Goal: Communication & Community: Participate in discussion

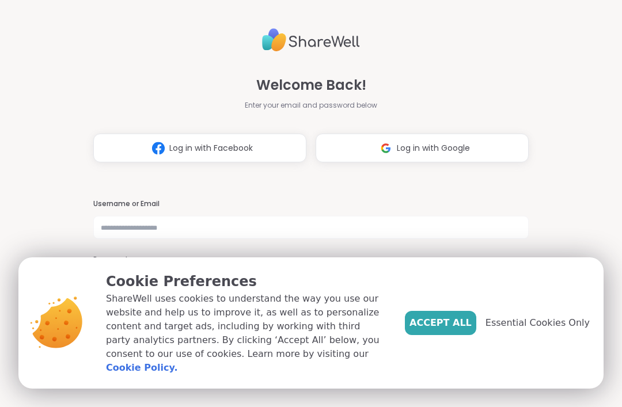
click at [452, 326] on span "Accept All" at bounding box center [441, 323] width 62 height 14
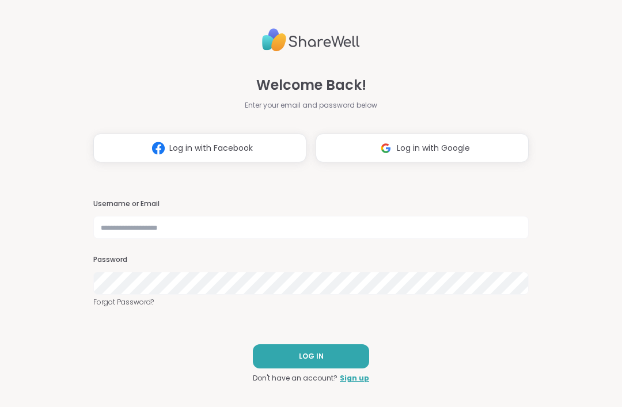
click at [466, 150] on span "Log in with Google" at bounding box center [433, 148] width 73 height 12
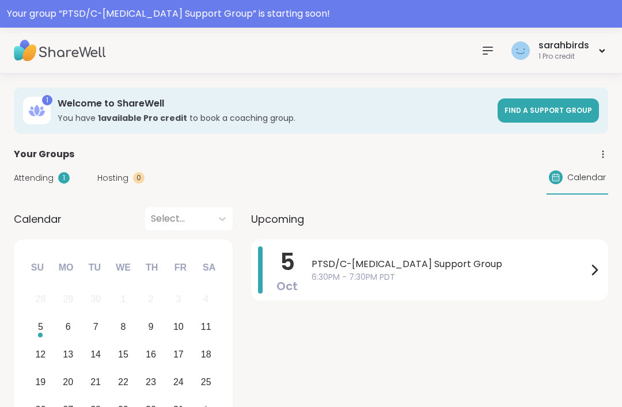
click at [484, 275] on span "6:30PM - 7:30PM PDT" at bounding box center [450, 277] width 276 height 12
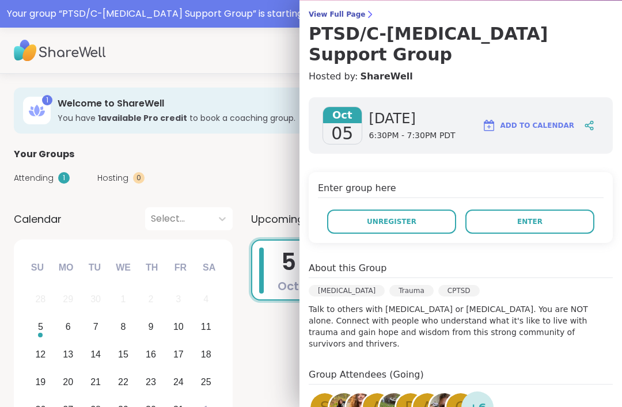
scroll to position [100, 0]
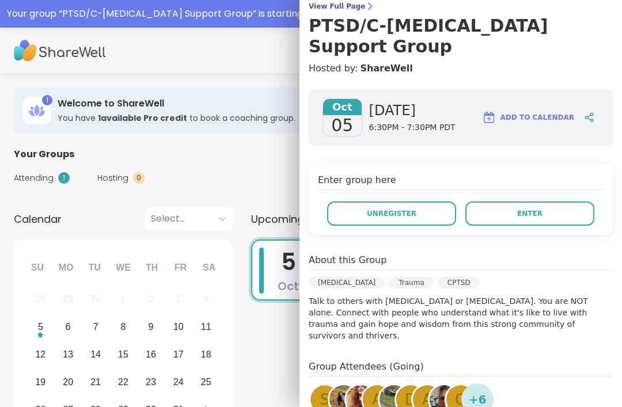
click at [533, 209] on span "Enter" at bounding box center [530, 214] width 25 height 10
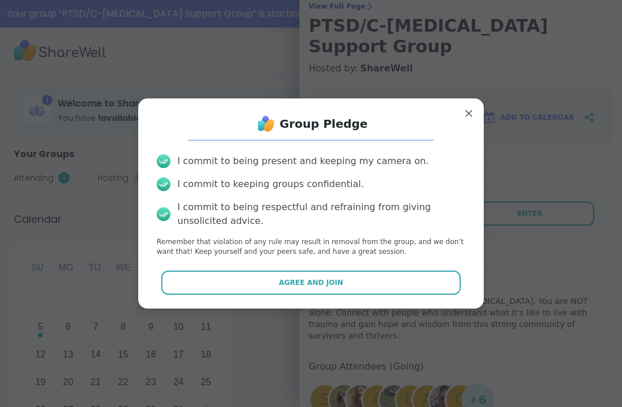
click at [419, 284] on button "Agree and Join" at bounding box center [311, 283] width 300 height 24
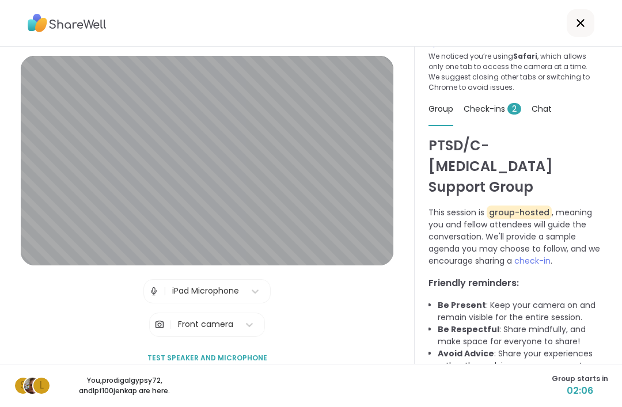
scroll to position [44, 0]
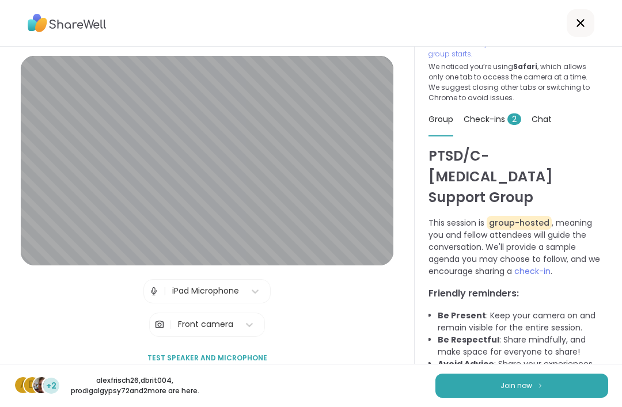
click at [562, 383] on button "Join now" at bounding box center [522, 386] width 173 height 24
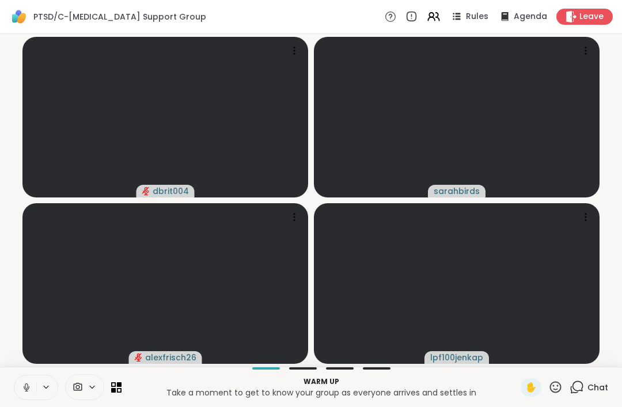
click at [37, 384] on button at bounding box center [46, 388] width 21 height 10
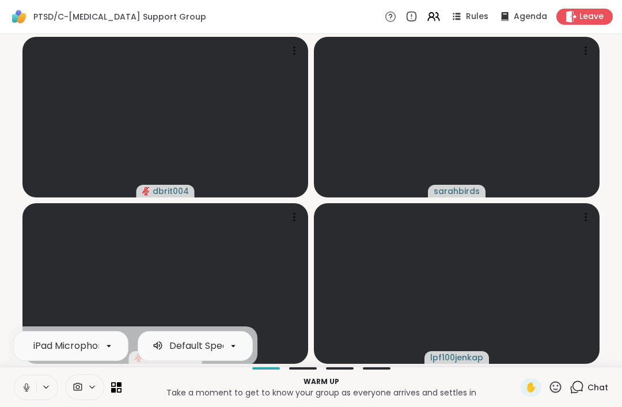
click at [50, 388] on icon at bounding box center [45, 388] width 9 height 10
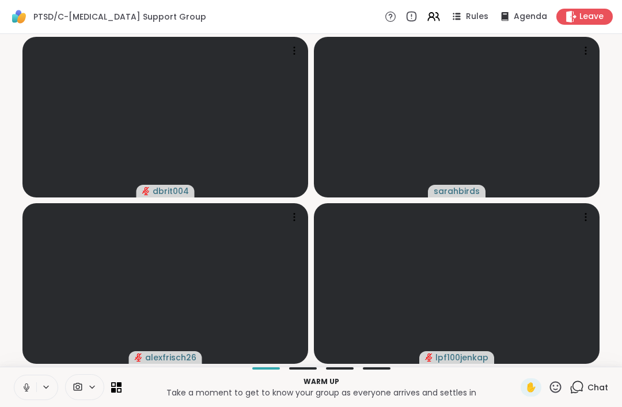
click at [80, 399] on div at bounding box center [84, 388] width 39 height 26
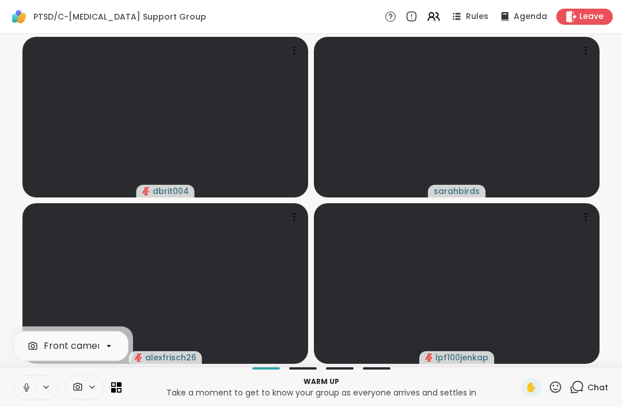
click at [28, 394] on button at bounding box center [25, 388] width 22 height 24
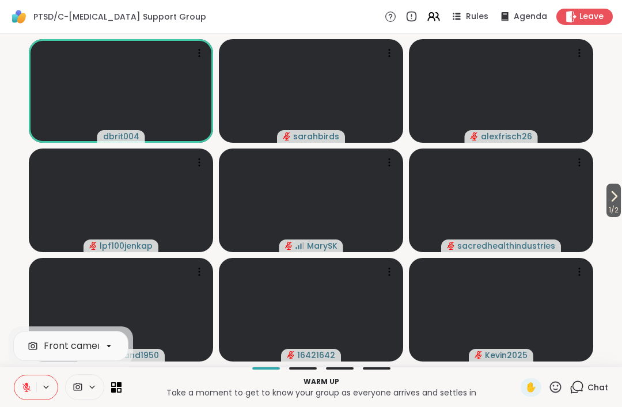
click at [519, 16] on span "Agenda" at bounding box center [530, 17] width 33 height 12
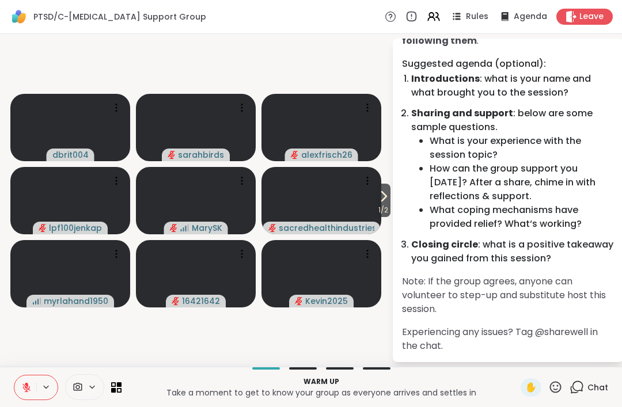
scroll to position [95, 0]
click at [515, 20] on div "Agenda" at bounding box center [523, 17] width 50 height 14
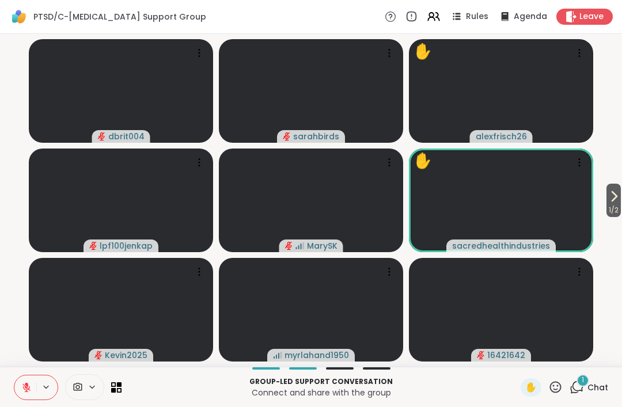
click at [590, 388] on span "Chat" at bounding box center [598, 388] width 21 height 12
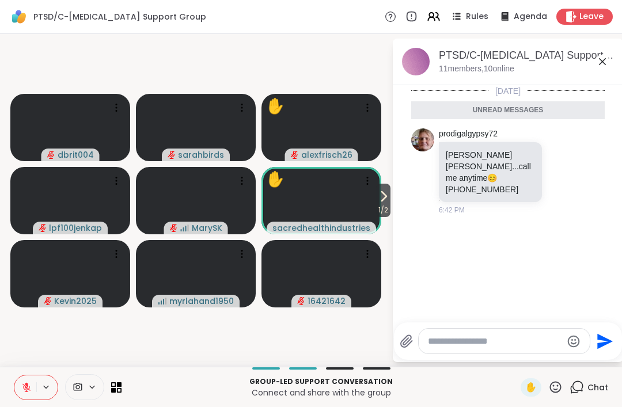
click at [594, 387] on span "Chat" at bounding box center [598, 388] width 21 height 12
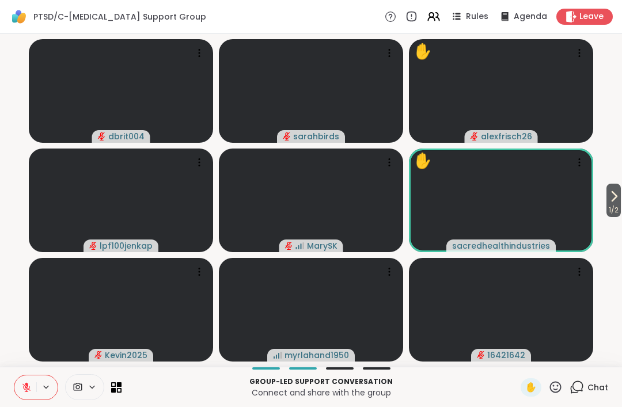
click at [26, 385] on icon at bounding box center [26, 385] width 3 height 5
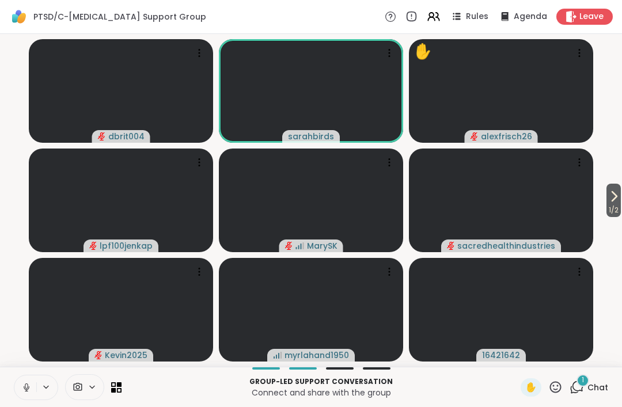
click at [31, 384] on icon at bounding box center [26, 388] width 10 height 10
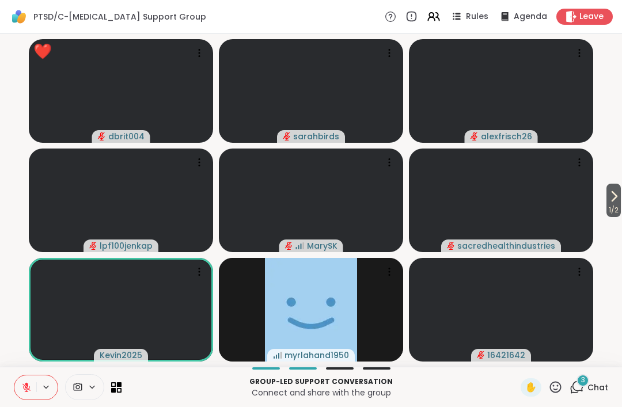
click at [617, 200] on icon at bounding box center [614, 197] width 14 height 14
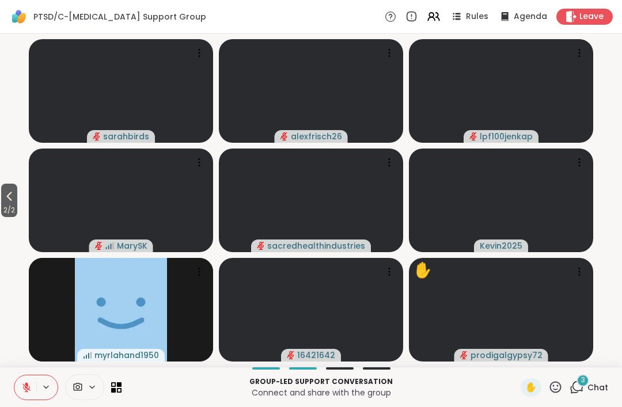
click at [10, 201] on icon at bounding box center [9, 197] width 14 height 14
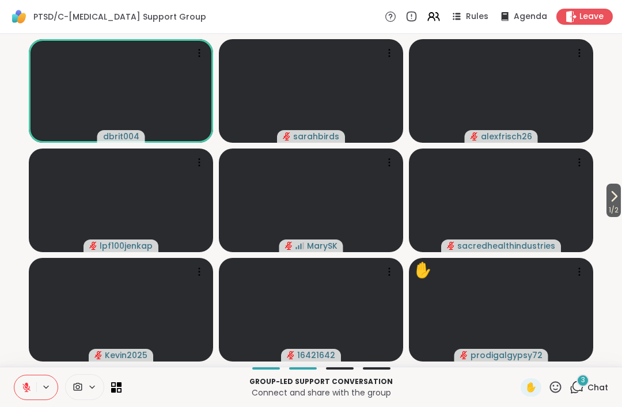
click at [591, 383] on span "Chat" at bounding box center [598, 388] width 21 height 12
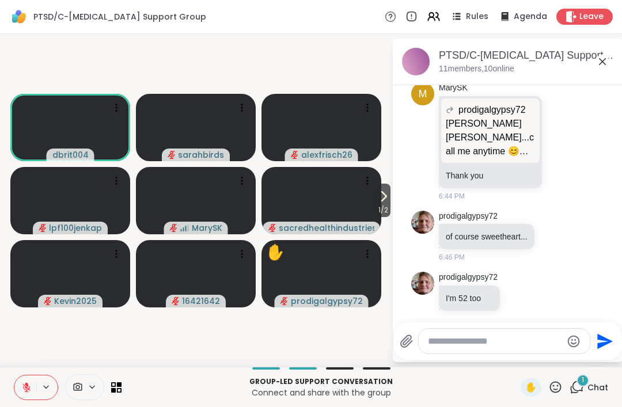
scroll to position [215, 0]
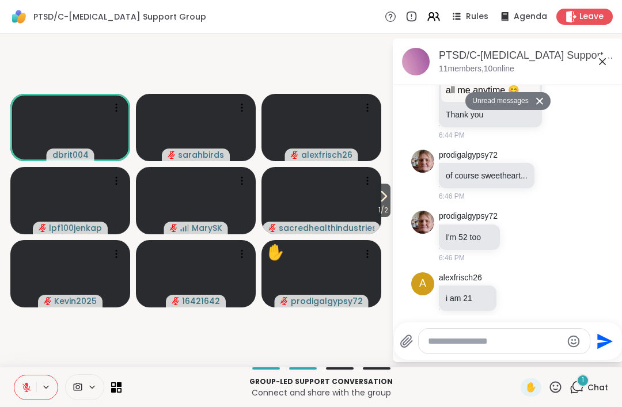
click at [586, 396] on div "1 Chat" at bounding box center [589, 388] width 39 height 18
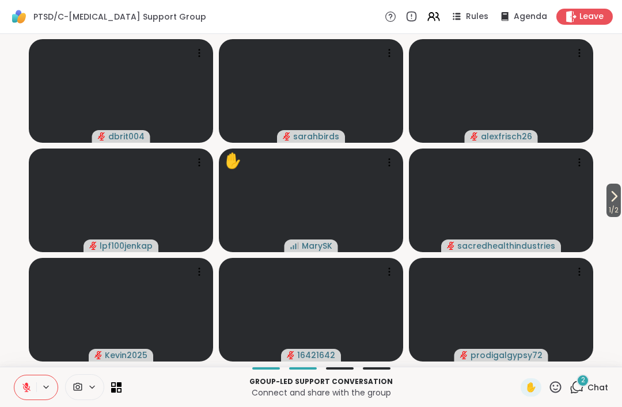
click at [583, 376] on span "2" at bounding box center [583, 381] width 4 height 10
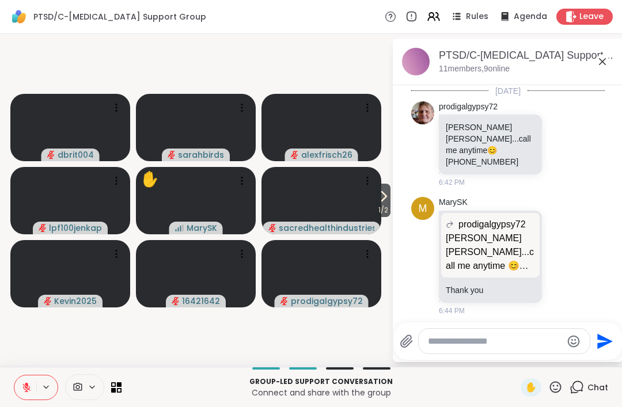
scroll to position [288, 0]
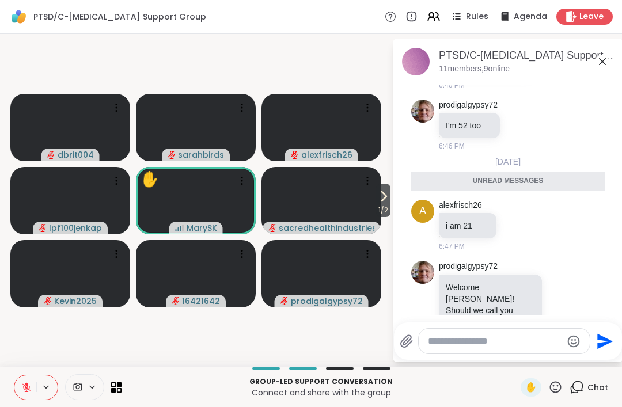
click at [581, 387] on icon at bounding box center [577, 387] width 14 height 14
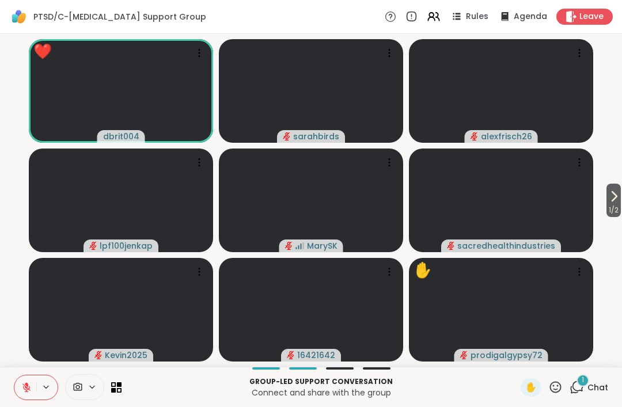
click at [586, 386] on div "1" at bounding box center [583, 381] width 13 height 13
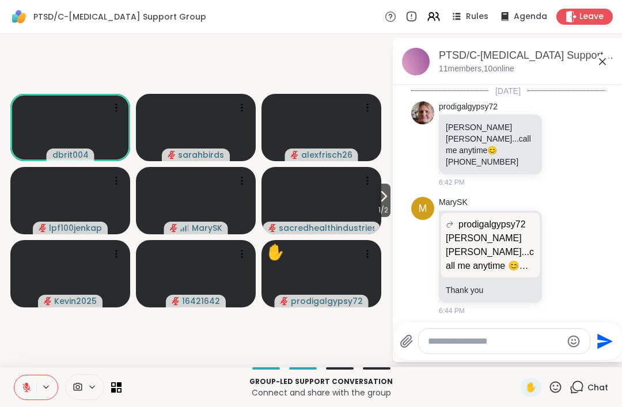
scroll to position [395, 0]
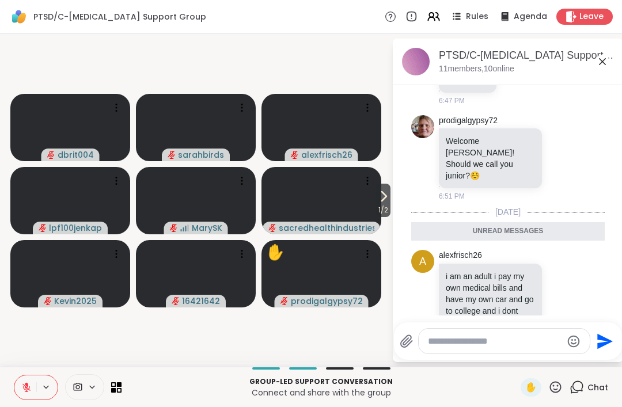
click at [601, 387] on span "Chat" at bounding box center [598, 388] width 21 height 12
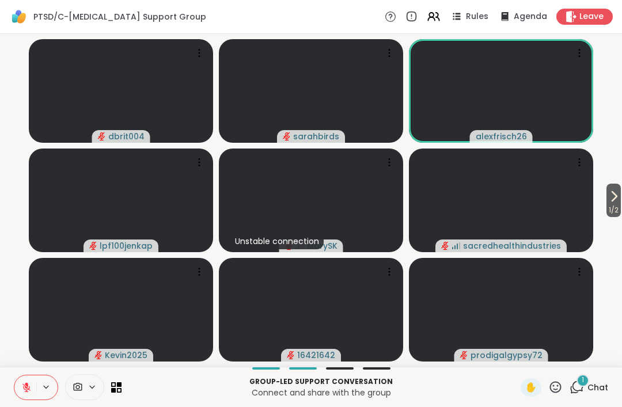
click at [592, 384] on span "Chat" at bounding box center [598, 388] width 21 height 12
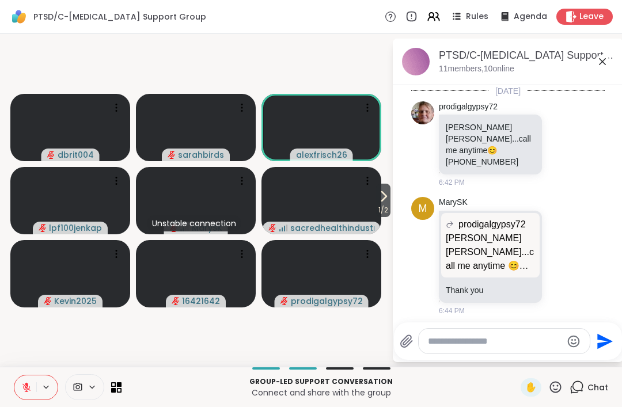
scroll to position [502, 0]
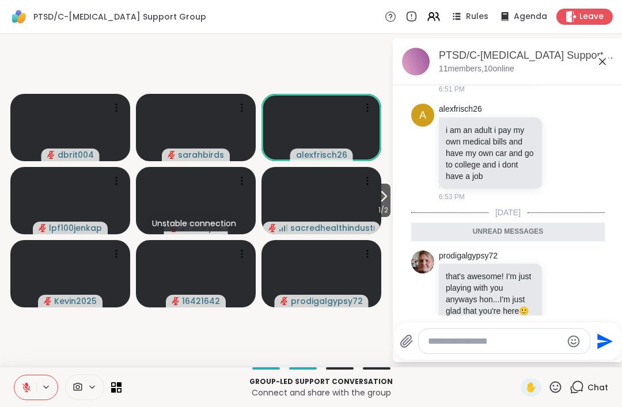
click at [595, 385] on span "Chat" at bounding box center [598, 388] width 21 height 12
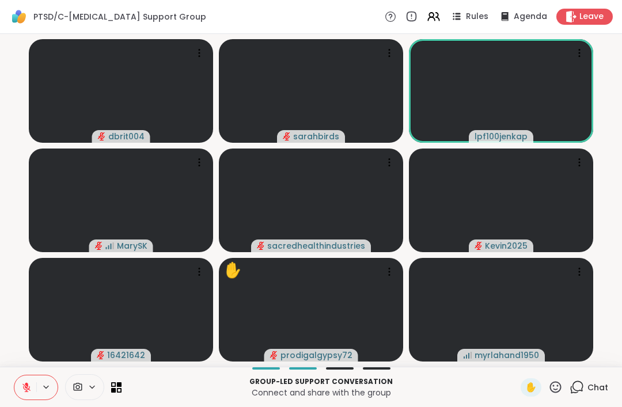
click at [557, 387] on icon at bounding box center [556, 387] width 14 height 14
click at [519, 356] on span "❤️" at bounding box center [522, 357] width 12 height 14
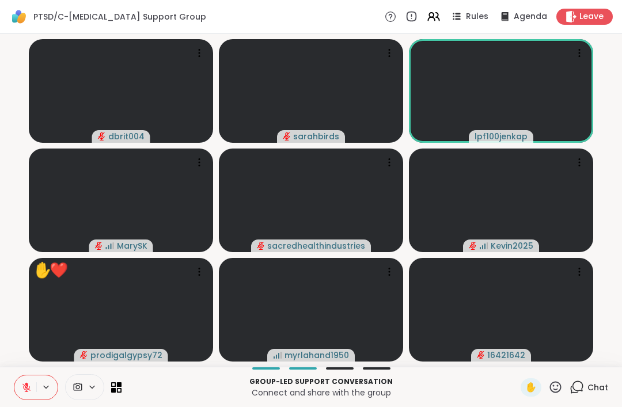
click at [582, 403] on div "Group-led support conversation Connect and share with the group ✋ Chat" at bounding box center [311, 387] width 622 height 40
click at [557, 394] on icon at bounding box center [556, 387] width 14 height 14
click at [519, 356] on span "❤️" at bounding box center [522, 357] width 12 height 14
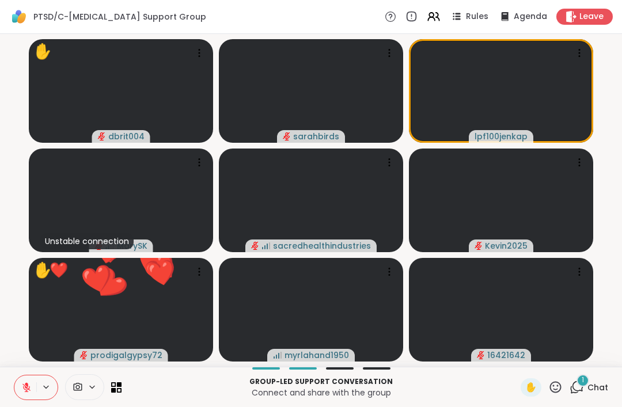
click at [595, 383] on span "Chat" at bounding box center [598, 388] width 21 height 12
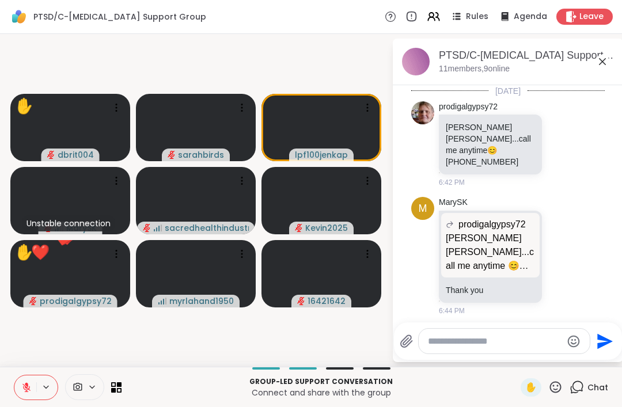
scroll to position [575, 0]
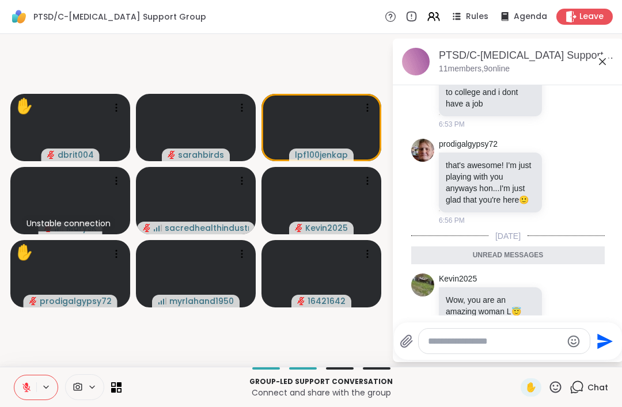
click at [582, 387] on icon at bounding box center [577, 387] width 14 height 14
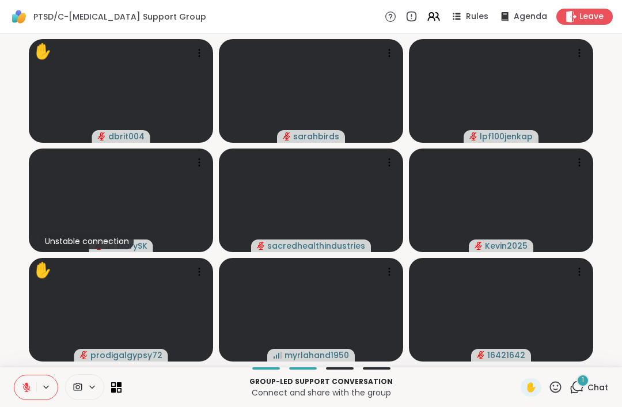
click at [592, 386] on span "Chat" at bounding box center [598, 388] width 21 height 12
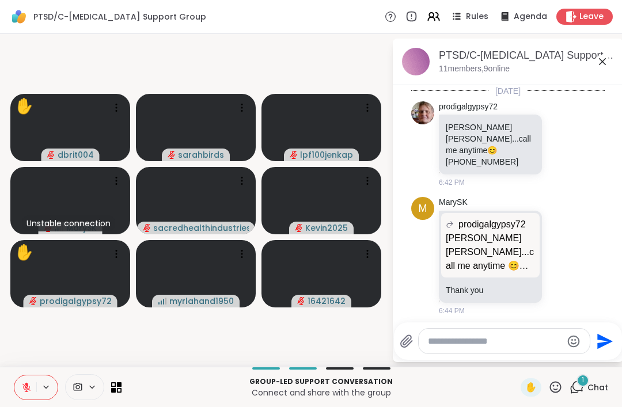
scroll to position [693, 0]
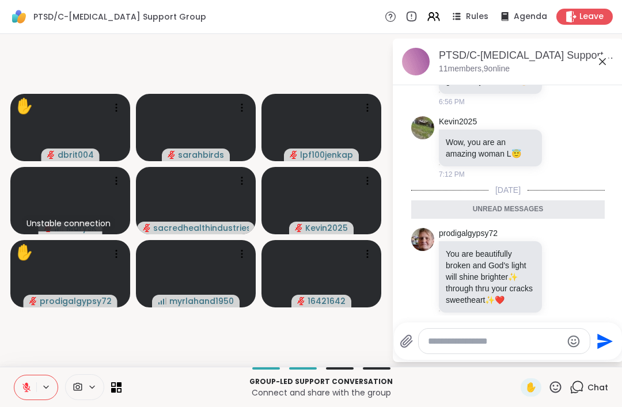
click at [603, 387] on span "Chat" at bounding box center [598, 388] width 21 height 12
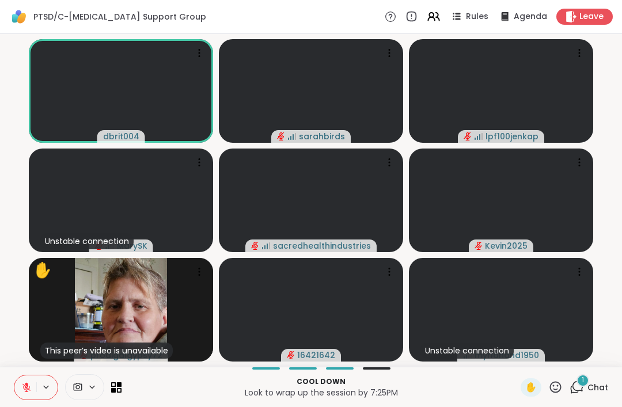
click at [591, 387] on span "Chat" at bounding box center [598, 388] width 21 height 12
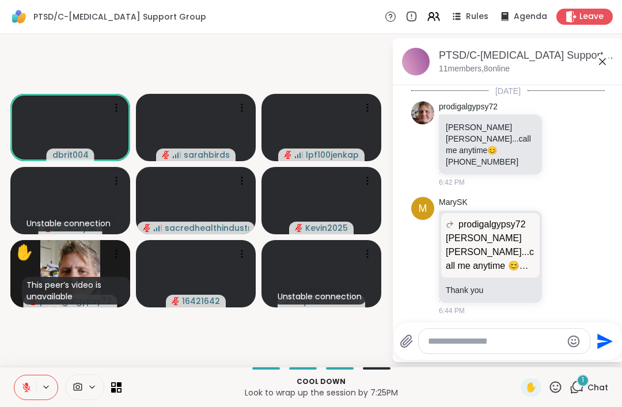
scroll to position [777, 0]
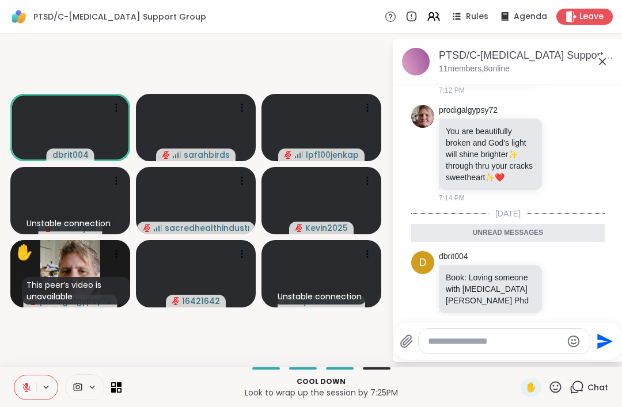
click at [587, 389] on div "Chat" at bounding box center [589, 388] width 39 height 18
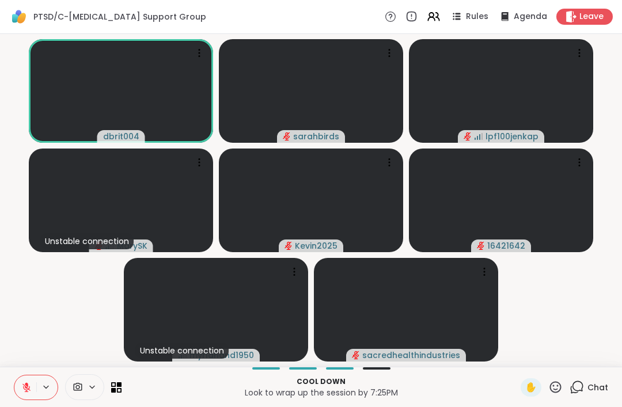
click at [27, 383] on icon at bounding box center [26, 385] width 3 height 5
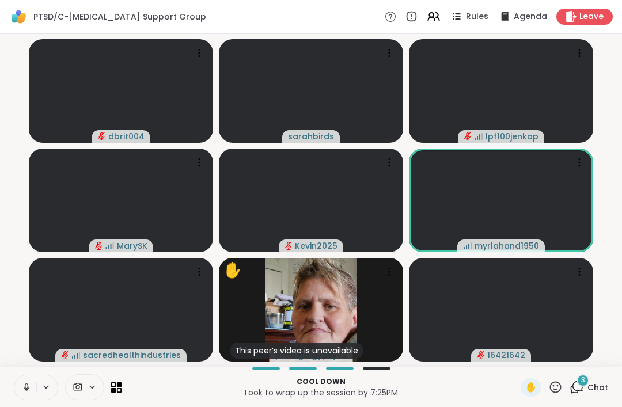
click at [29, 390] on icon at bounding box center [26, 388] width 10 height 10
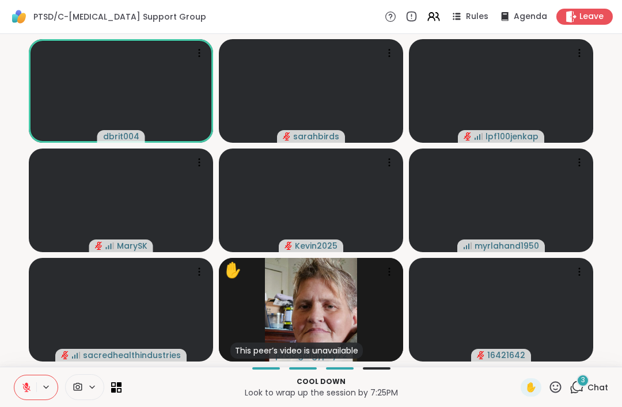
click at [590, 387] on span "Chat" at bounding box center [598, 388] width 21 height 12
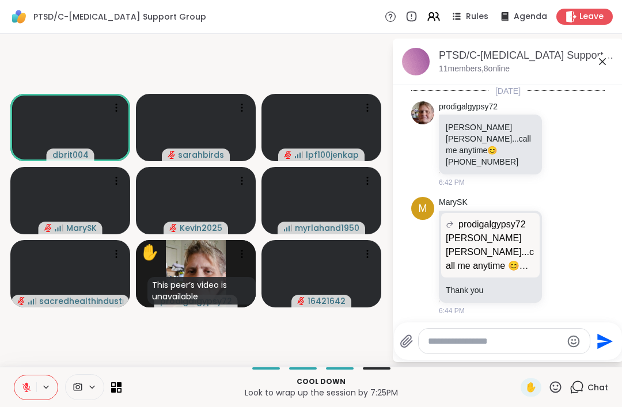
scroll to position [1007, 0]
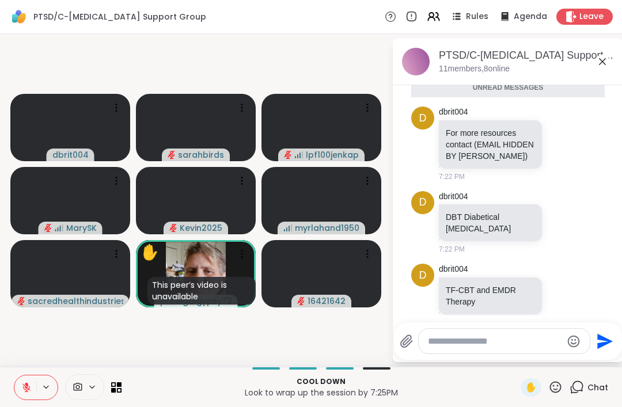
click at [584, 395] on div "Chat" at bounding box center [589, 388] width 39 height 18
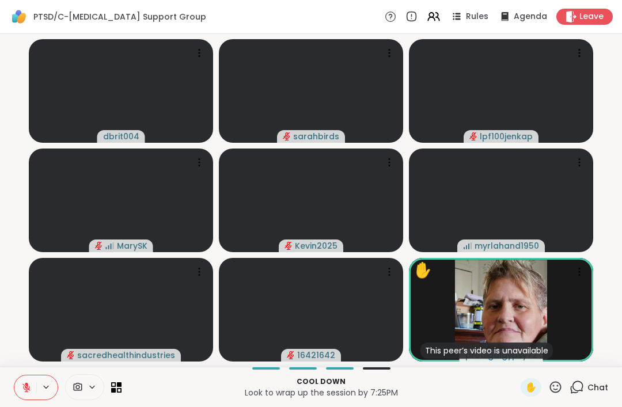
click at [608, 404] on div "Cool down Look to wrap up the session by 7:25PM ✋ Chat" at bounding box center [311, 387] width 622 height 40
click at [584, 396] on div "Chat" at bounding box center [589, 388] width 39 height 18
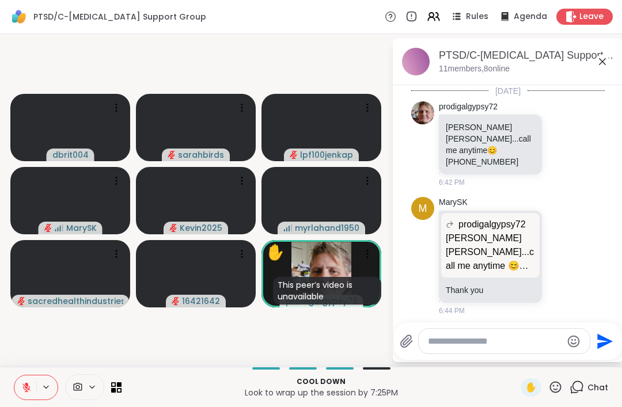
scroll to position [968, 0]
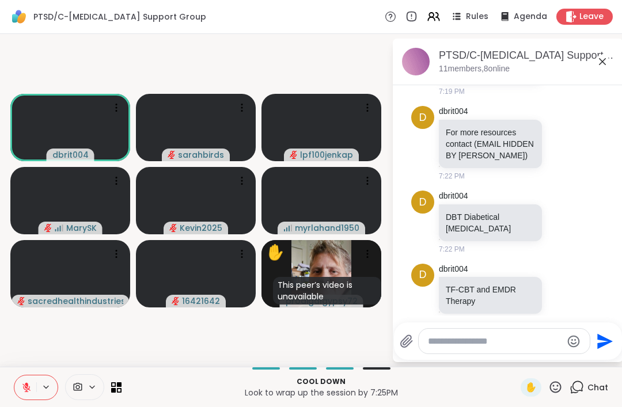
click at [526, 21] on span "Agenda" at bounding box center [530, 17] width 33 height 12
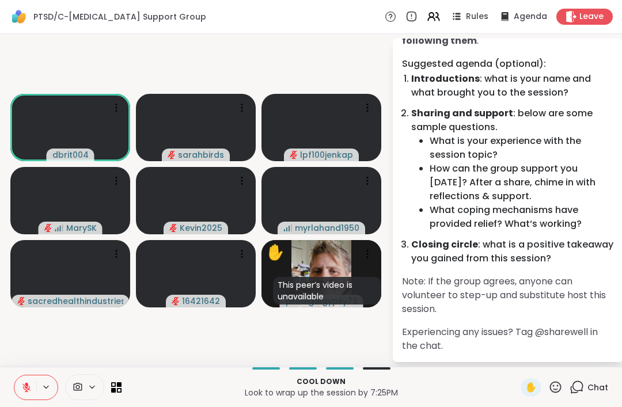
scroll to position [95, 0]
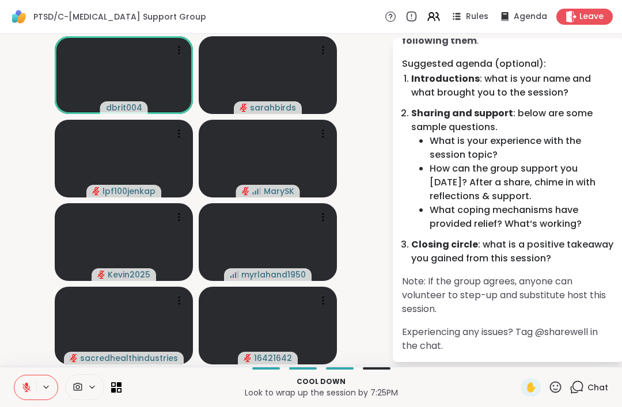
click at [526, 21] on span "Agenda" at bounding box center [530, 17] width 33 height 12
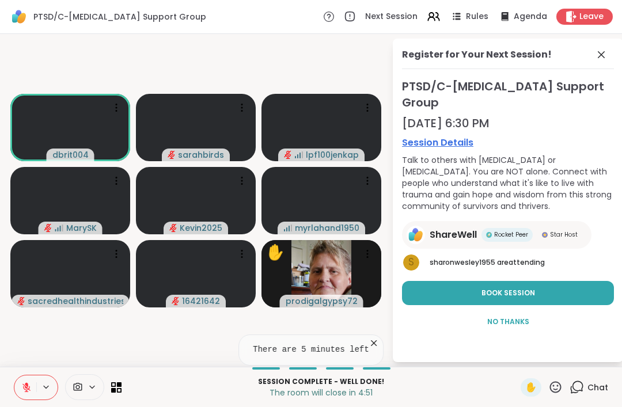
click at [605, 55] on icon at bounding box center [602, 55] width 14 height 14
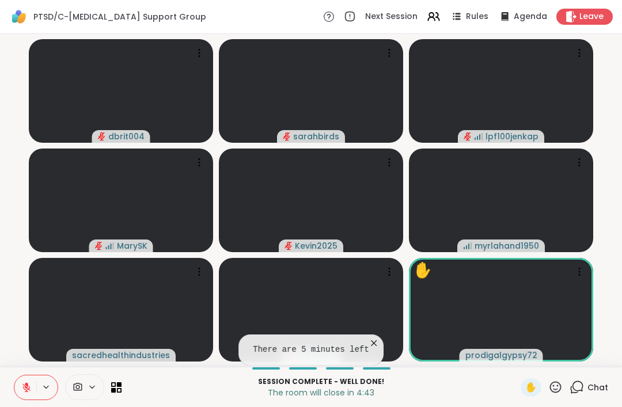
click at [380, 343] on icon at bounding box center [374, 344] width 12 height 12
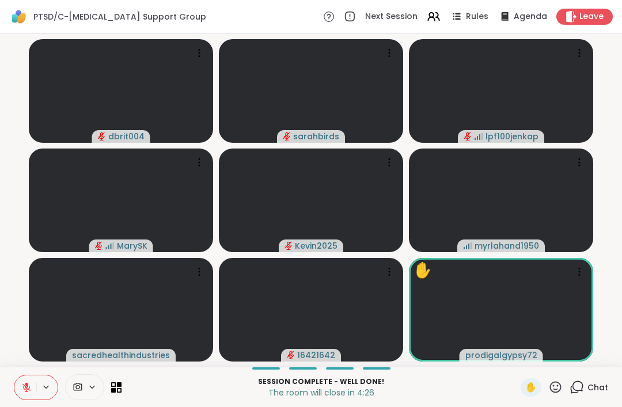
click at [35, 380] on button at bounding box center [25, 388] width 22 height 24
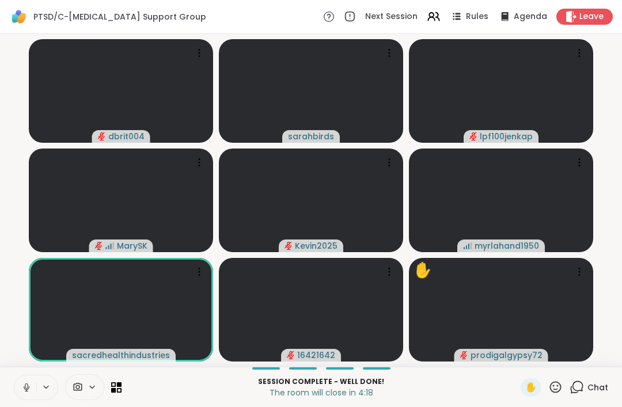
click at [36, 385] on button at bounding box center [46, 388] width 21 height 10
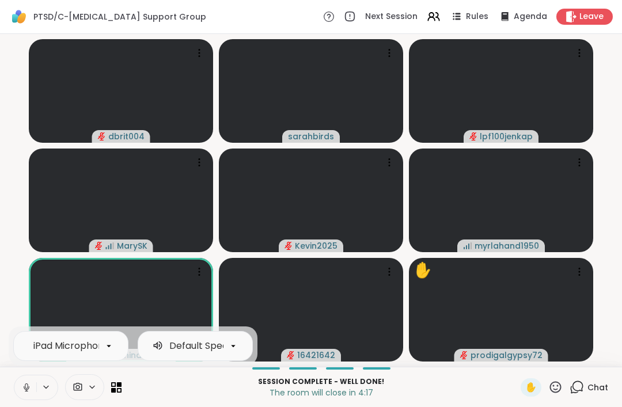
click at [33, 384] on button at bounding box center [25, 388] width 22 height 24
click at [616, 271] on div "dbrit004 sarahbirds lpf100jenkap MarySK Kevin2025 myrlahand1950 sacredhealthind…" at bounding box center [311, 200] width 622 height 333
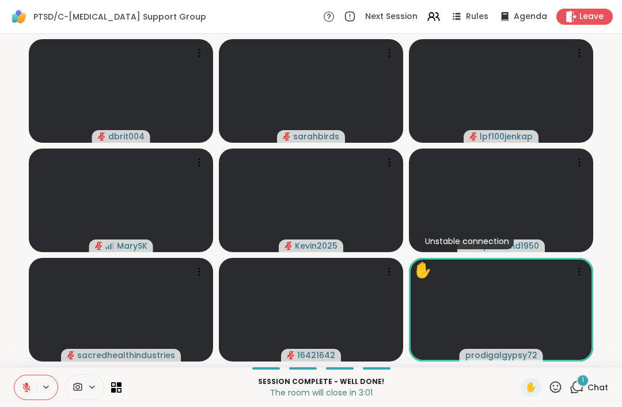
click at [588, 384] on div "1" at bounding box center [583, 381] width 13 height 13
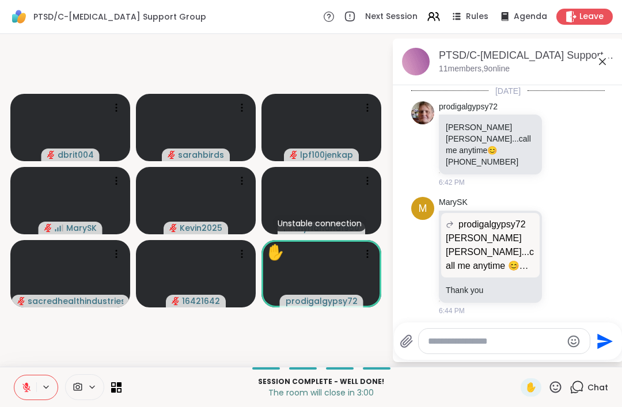
scroll to position [1079, 0]
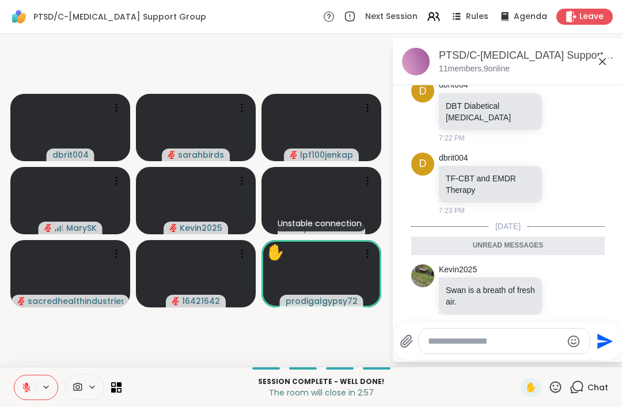
click at [590, 385] on span "Chat" at bounding box center [598, 388] width 21 height 12
